Goal: Task Accomplishment & Management: Manage account settings

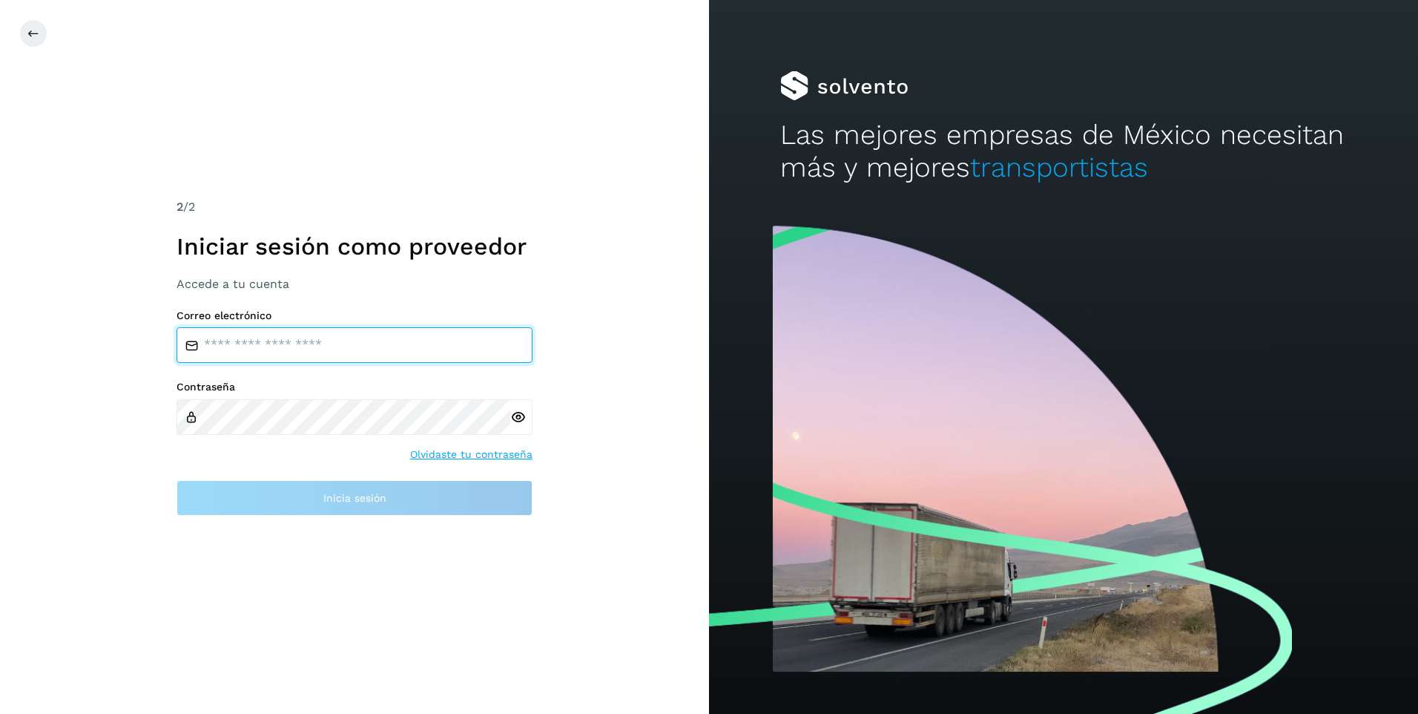
type input "**********"
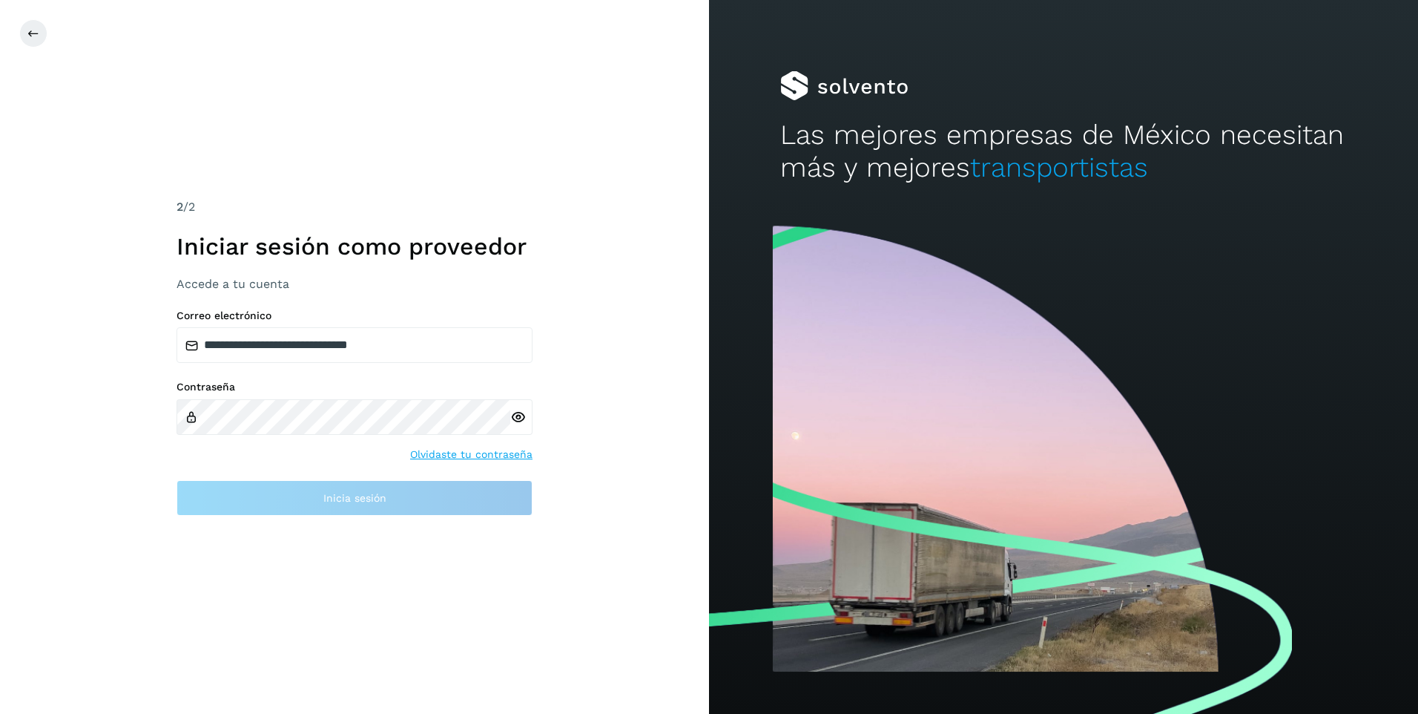
click at [623, 445] on div "**********" at bounding box center [354, 357] width 709 height 714
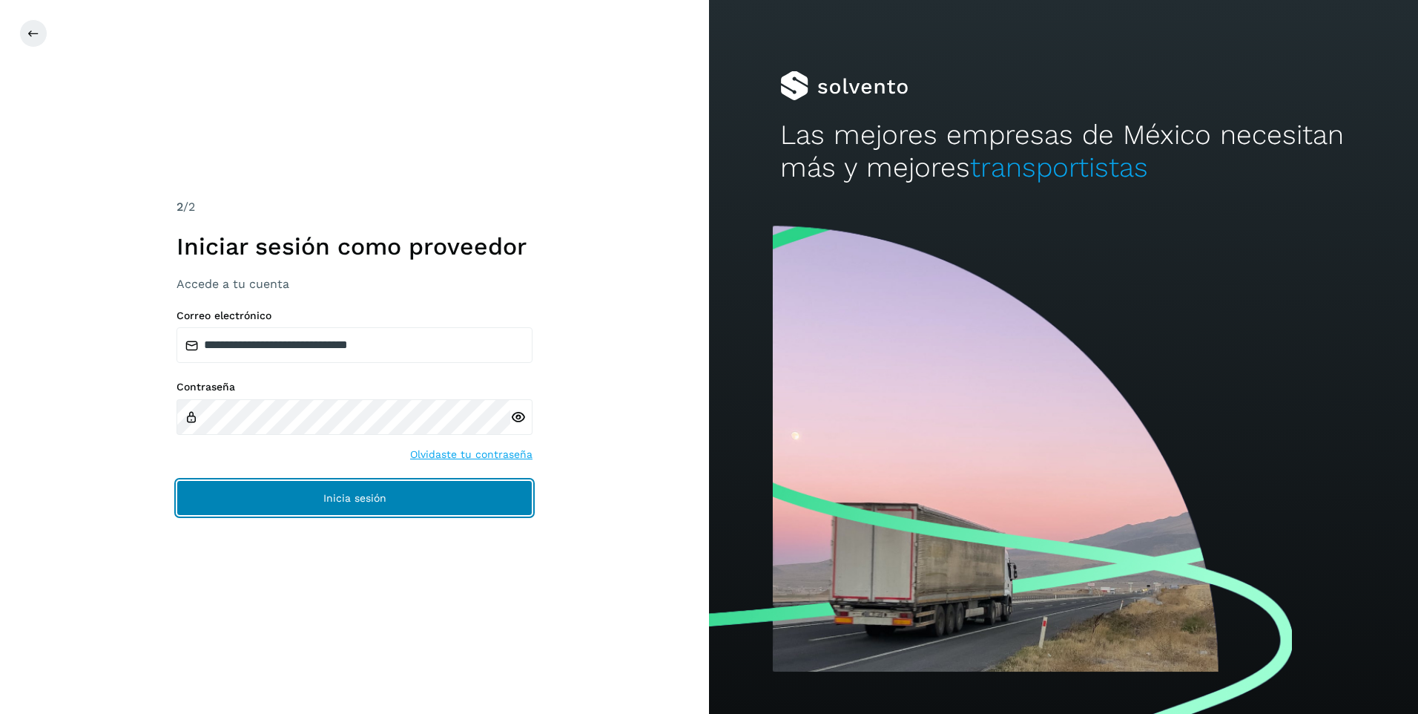
click at [280, 496] on button "Inicia sesión" at bounding box center [355, 498] width 356 height 36
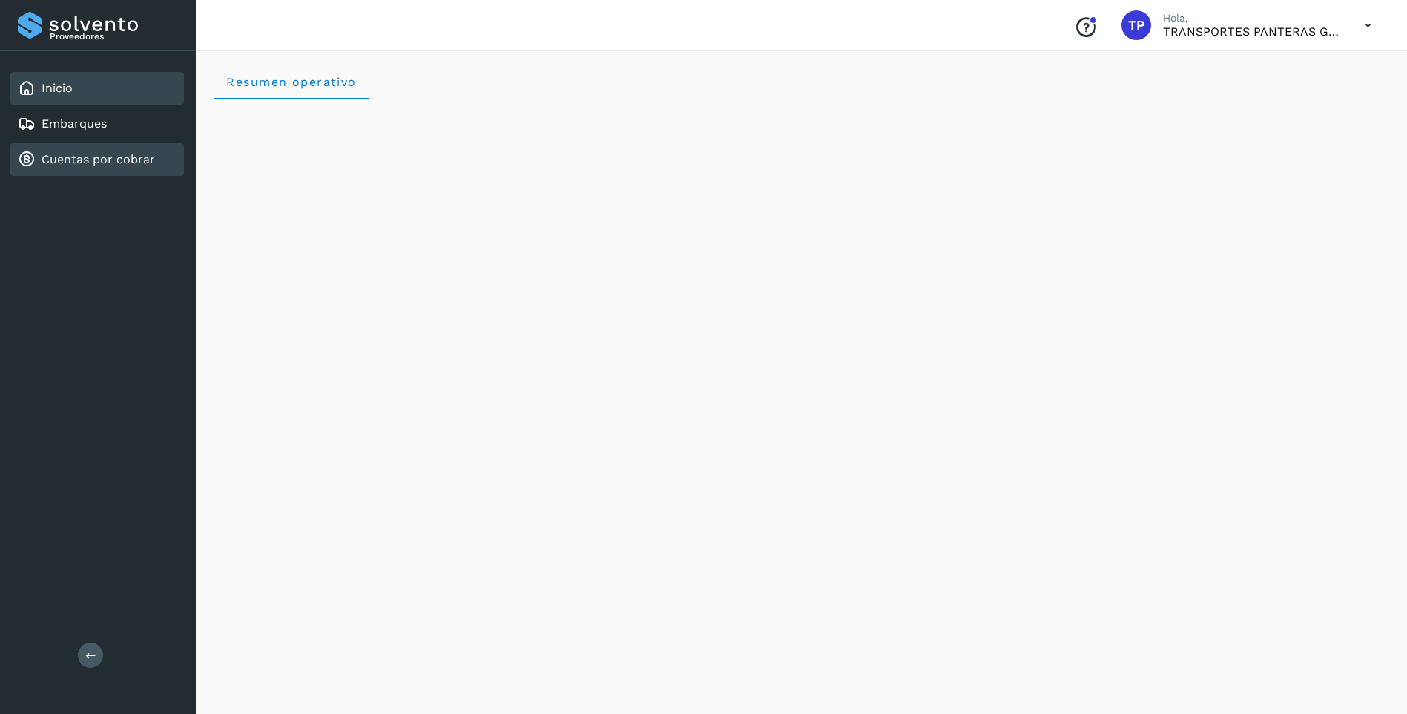
click at [120, 162] on link "Cuentas por cobrar" at bounding box center [98, 159] width 113 height 14
